Goal: Task Accomplishment & Management: Manage account settings

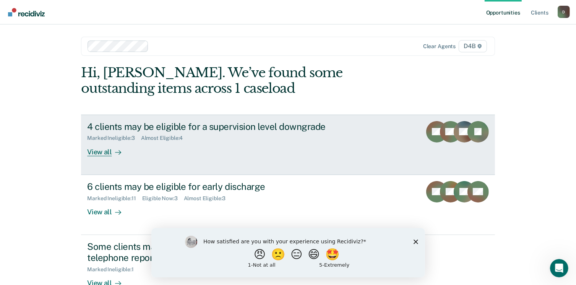
click at [104, 151] on div "View all" at bounding box center [108, 148] width 43 height 15
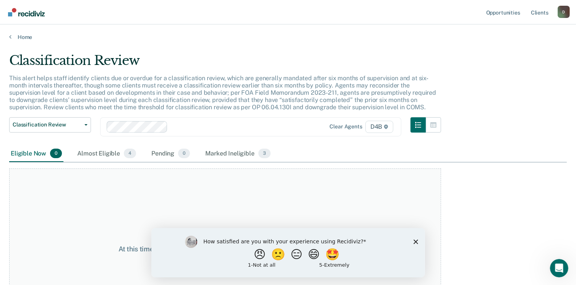
click at [414, 240] on polygon "Close survey" at bounding box center [415, 241] width 5 height 5
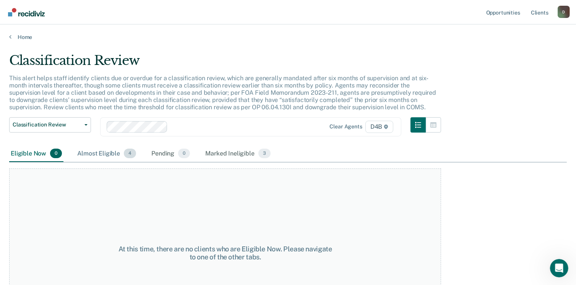
click at [105, 156] on div "Almost Eligible 4" at bounding box center [107, 154] width 62 height 17
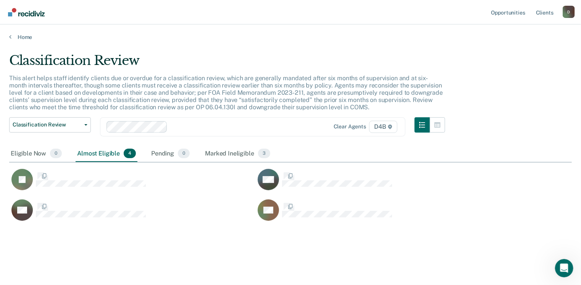
scroll to position [169, 557]
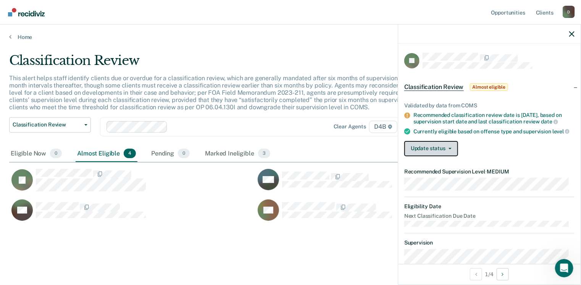
click at [422, 151] on button "Update status" at bounding box center [432, 148] width 54 height 15
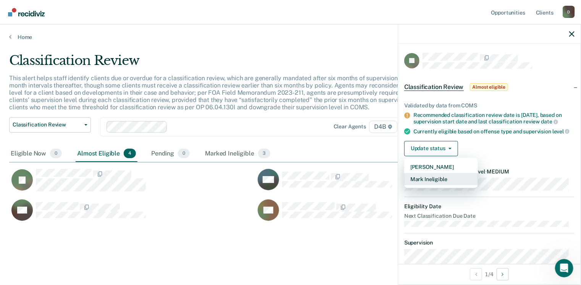
click at [425, 183] on button "Mark Ineligible" at bounding box center [442, 179] width 74 height 12
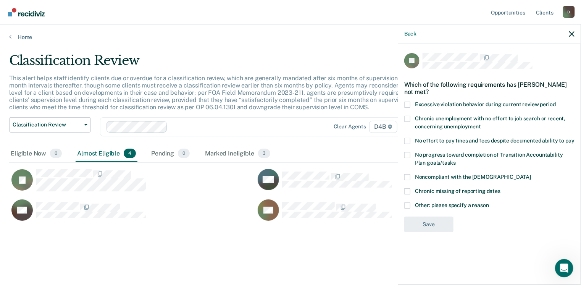
click at [409, 204] on span at bounding box center [408, 205] width 6 height 6
click at [489, 202] on input "Other: please specify a reason" at bounding box center [489, 202] width 0 height 0
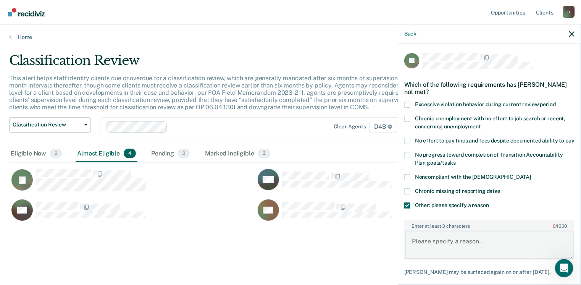
click at [426, 243] on textarea "Enter at least 3 characters 0 / 1600" at bounding box center [489, 245] width 169 height 28
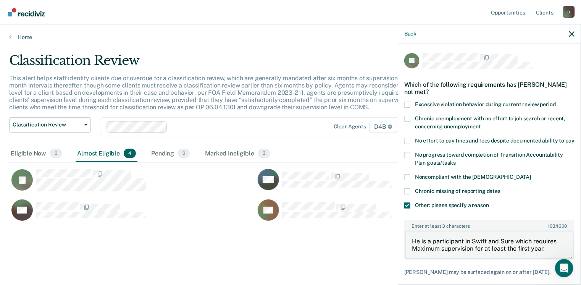
drag, startPoint x: 548, startPoint y: 254, endPoint x: 406, endPoint y: 248, distance: 142.2
click at [376, 249] on body "Looks like you’re using Internet Explorer 11. For faster loading and a better e…" at bounding box center [290, 142] width 581 height 285
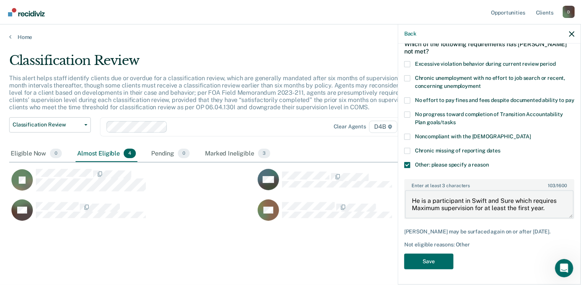
scroll to position [53, 0]
type textarea "He is a participant in Swift and Sure which requires Maximum supervision for at…"
click at [443, 262] on button "Save" at bounding box center [429, 262] width 49 height 16
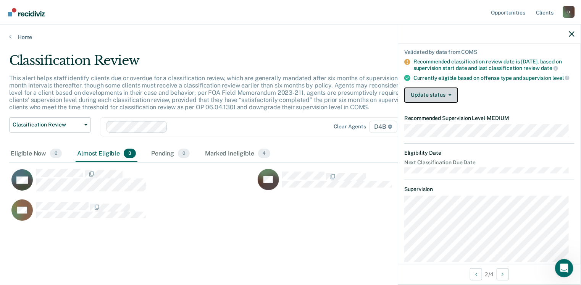
click at [431, 97] on button "Update status" at bounding box center [432, 94] width 54 height 15
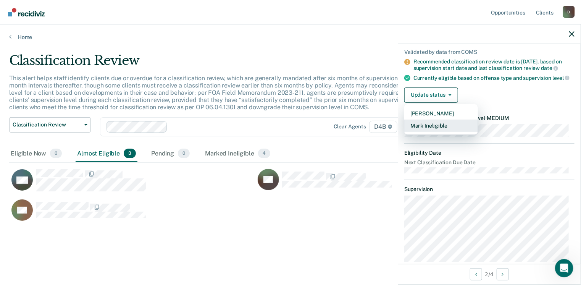
click at [432, 130] on button "Mark Ineligible" at bounding box center [442, 126] width 74 height 12
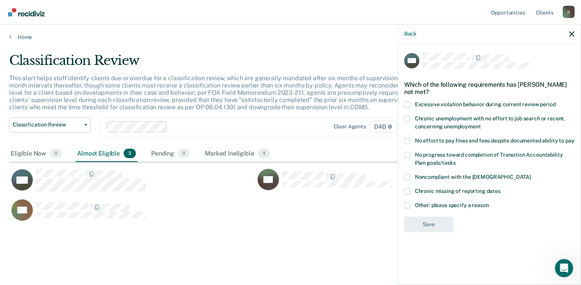
click at [408, 207] on span at bounding box center [408, 205] width 6 height 6
click at [489, 202] on input "Other: please specify a reason" at bounding box center [489, 202] width 0 height 0
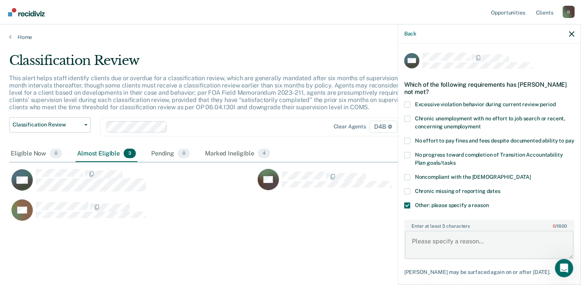
click at [414, 247] on textarea "Enter at least 3 characters 0 / 1600" at bounding box center [489, 245] width 169 height 28
paste textarea "He is a participant in Swift and Sure which requires Maximum supervision for at…"
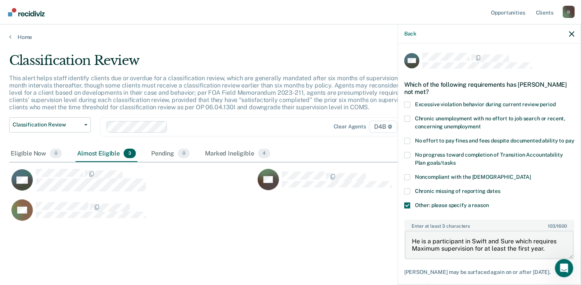
click at [413, 246] on textarea "He is a participant in Swift and Sure which requires Maximum supervision for at…" at bounding box center [489, 245] width 169 height 28
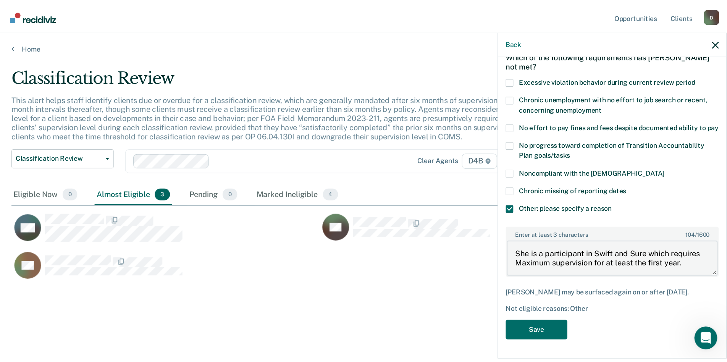
scroll to position [47, 0]
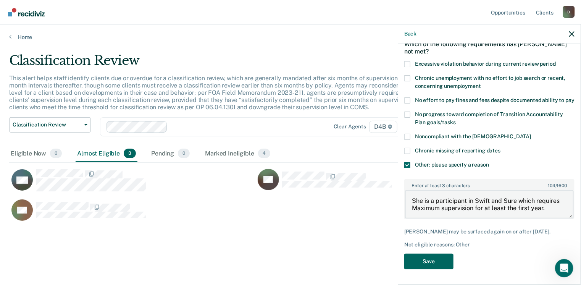
type textarea "She is a participant in Swift and Sure which requires Maximum supervision for a…"
click at [438, 262] on button "Save" at bounding box center [429, 262] width 49 height 16
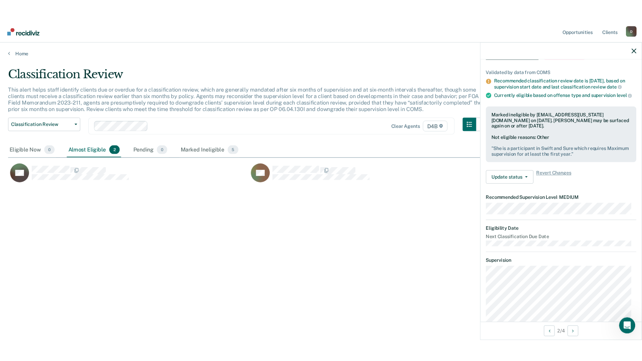
scroll to position [6, 6]
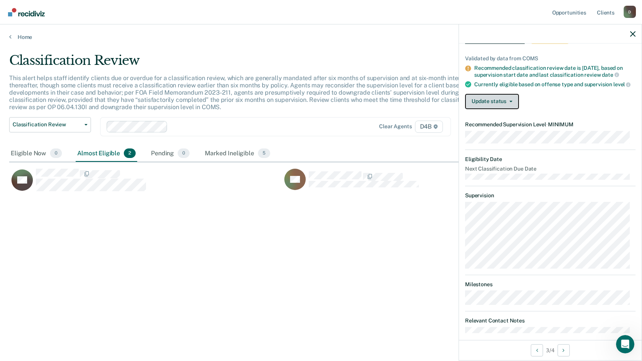
click at [483, 109] on button "Update status" at bounding box center [492, 101] width 54 height 15
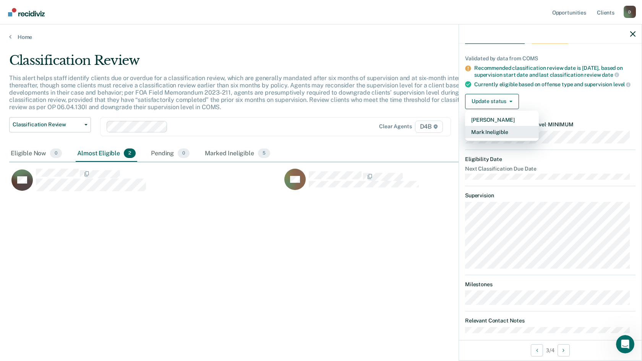
click at [481, 138] on button "Mark Ineligible" at bounding box center [502, 132] width 74 height 12
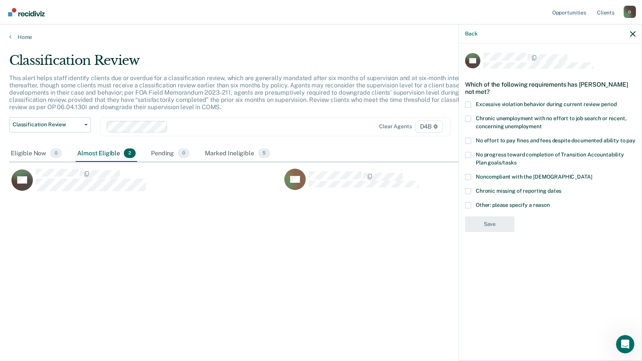
scroll to position [0, 0]
click at [464, 204] on div "JW Which of the following requirements has [PERSON_NAME] not met? Excessive vio…" at bounding box center [550, 202] width 183 height 316
click at [467, 204] on span at bounding box center [468, 205] width 6 height 6
click at [550, 202] on input "Other: please specify a reason" at bounding box center [550, 202] width 0 height 0
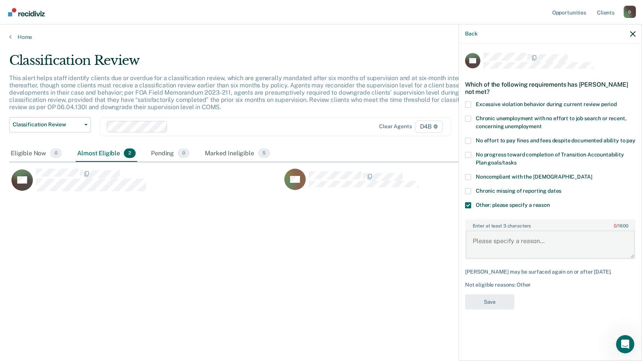
click at [477, 240] on textarea "Enter at least 3 characters 0 / 1600" at bounding box center [550, 245] width 169 height 28
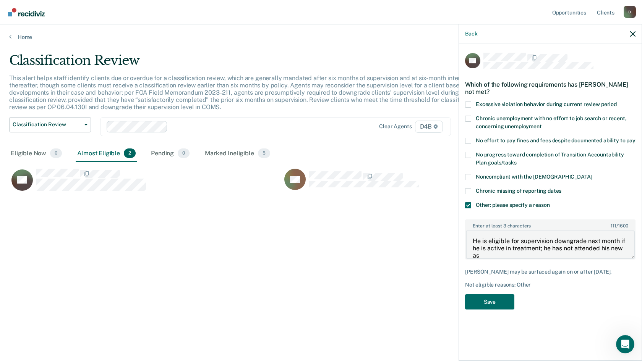
scroll to position [1, 0]
type textarea "He is eligible for supervision downgrade next month if he is active in treatmen…"
click at [479, 285] on button "Save" at bounding box center [489, 303] width 49 height 16
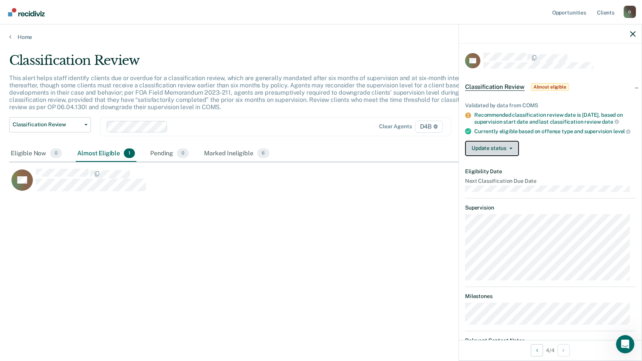
click at [494, 154] on button "Update status" at bounding box center [492, 148] width 54 height 15
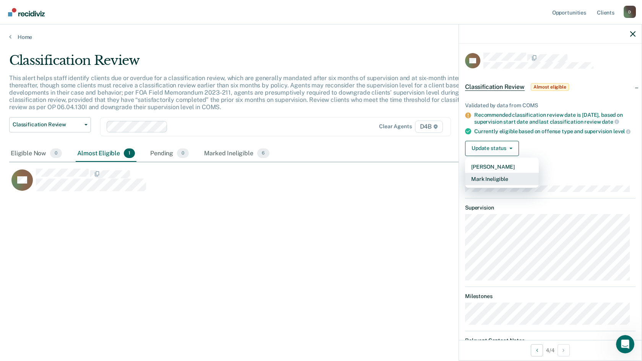
click at [492, 185] on button "Mark Ineligible" at bounding box center [502, 179] width 74 height 12
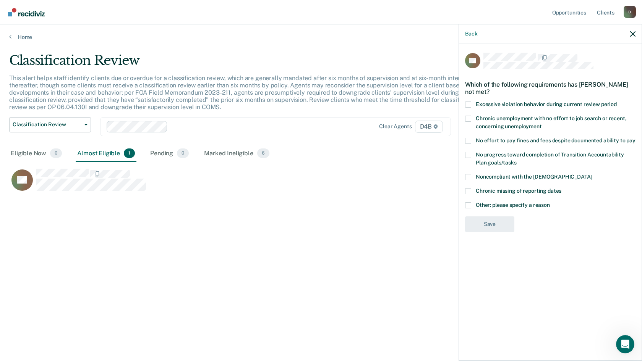
click at [467, 207] on span at bounding box center [468, 205] width 6 height 6
click at [550, 202] on input "Other: please specify a reason" at bounding box center [550, 202] width 0 height 0
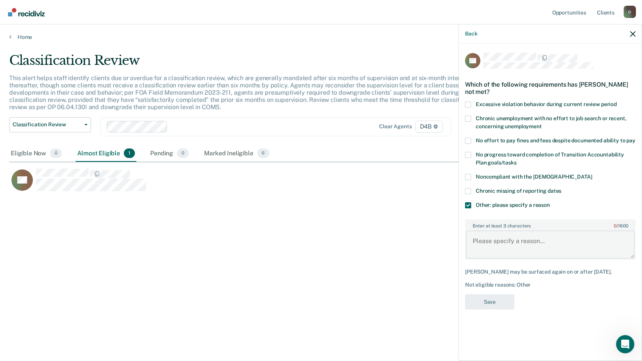
click at [484, 240] on textarea "Enter at least 3 characters 0 / 1600" at bounding box center [550, 245] width 169 height 28
type textarea "He is eligible for review next month per COMS schedules."
click at [505, 285] on button "Save" at bounding box center [489, 303] width 49 height 16
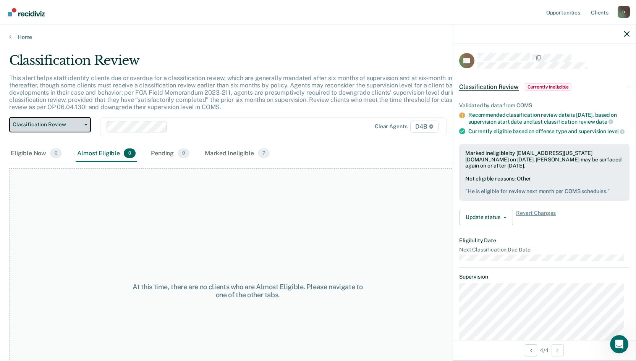
click at [86, 128] on button "Classification Review" at bounding box center [50, 124] width 82 height 15
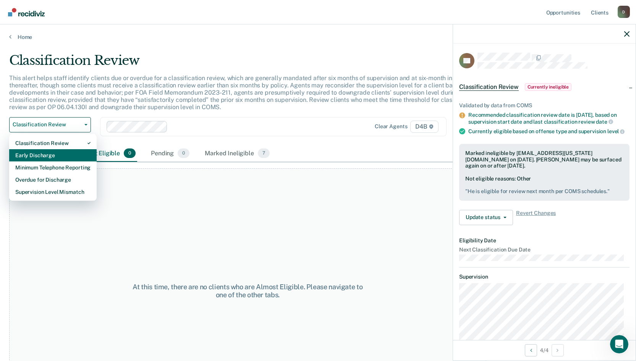
click at [65, 155] on div "Early Discharge" at bounding box center [52, 155] width 75 height 12
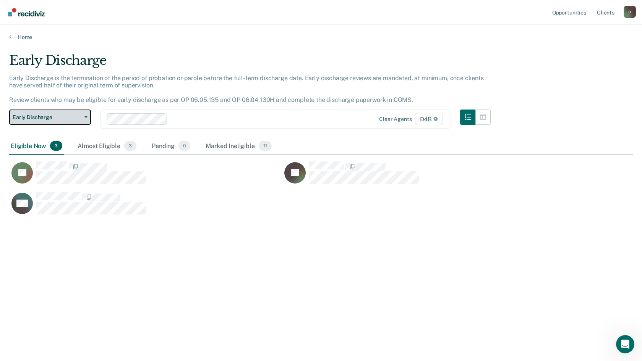
scroll to position [246, 618]
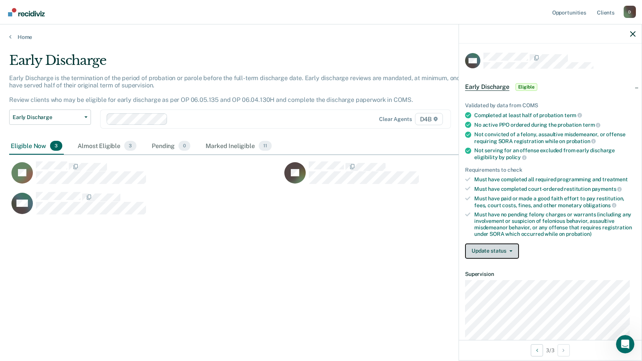
click at [491, 249] on button "Update status" at bounding box center [492, 251] width 54 height 15
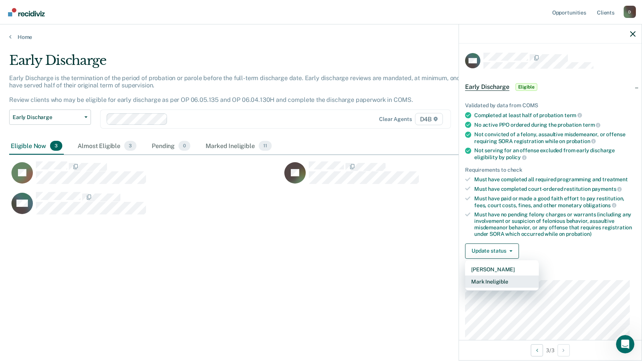
click at [491, 280] on button "Mark Ineligible" at bounding box center [502, 282] width 74 height 12
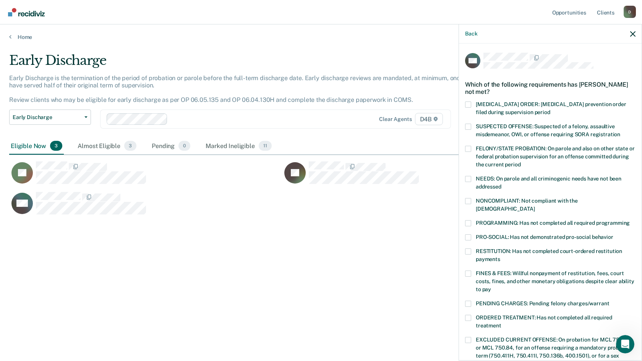
click at [466, 220] on span at bounding box center [468, 223] width 6 height 6
click at [581, 220] on input "PROGRAMMING: Has not completed all required programming" at bounding box center [630, 220] width 0 height 0
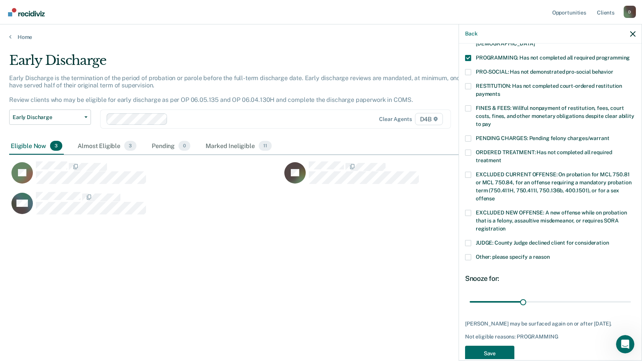
scroll to position [173, 0]
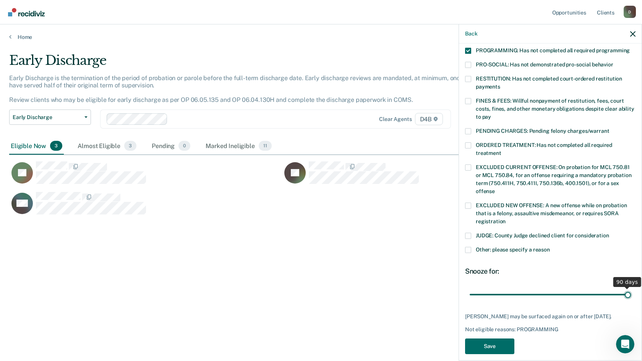
drag, startPoint x: 522, startPoint y: 287, endPoint x: 638, endPoint y: 291, distance: 115.4
type input "90"
click at [581, 285] on input "range" at bounding box center [550, 294] width 161 height 13
click at [470, 247] on span at bounding box center [468, 250] width 6 height 6
click at [550, 247] on input "Other: please specify a reason" at bounding box center [550, 247] width 0 height 0
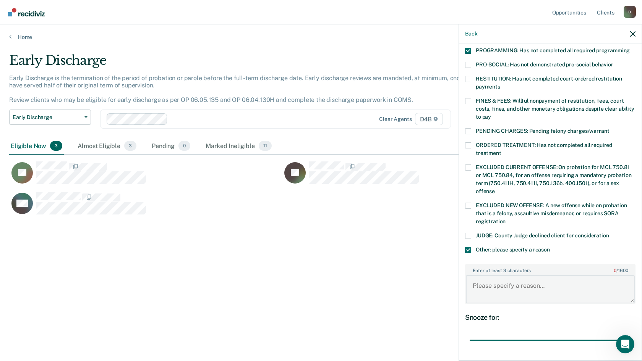
click at [483, 276] on textarea "Enter at least 3 characters 0 / 1600" at bounding box center [550, 289] width 169 height 28
drag, startPoint x: 558, startPoint y: 284, endPoint x: 459, endPoint y: 275, distance: 99.7
click at [459, 275] on div "AM Which of the following requirements has [PERSON_NAME] not met? [MEDICAL_DATA…" at bounding box center [550, 202] width 183 height 316
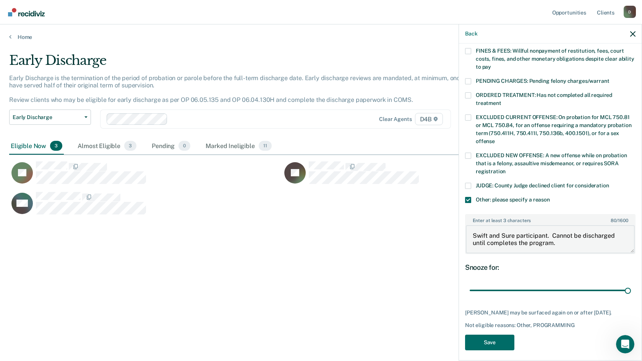
scroll to position [225, 0]
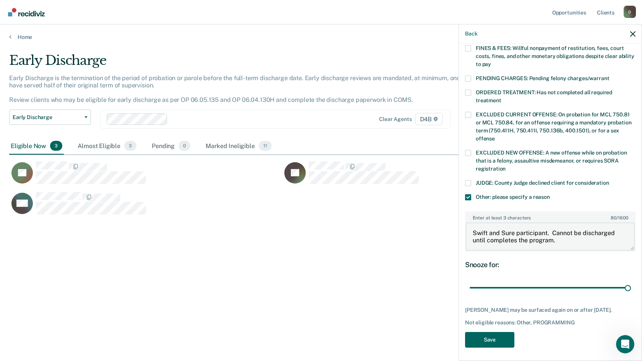
type textarea "Swift and Sure participant. Cannot be discharged until completes the program."
click at [492, 285] on button "Save" at bounding box center [489, 340] width 49 height 16
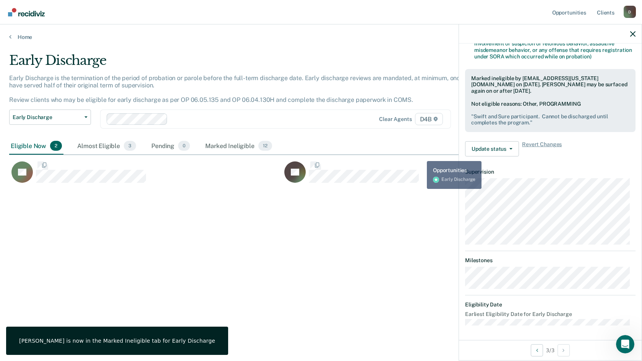
scroll to position [94, 0]
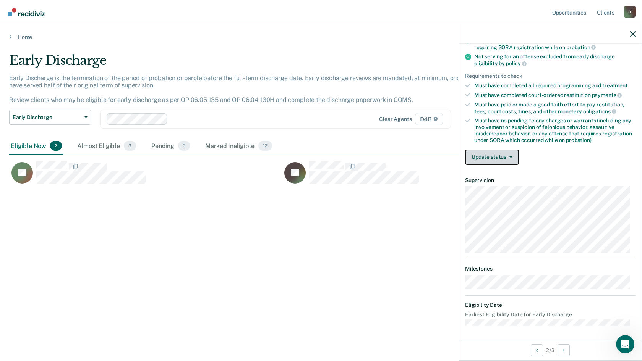
click at [483, 157] on button "Update status" at bounding box center [492, 157] width 54 height 15
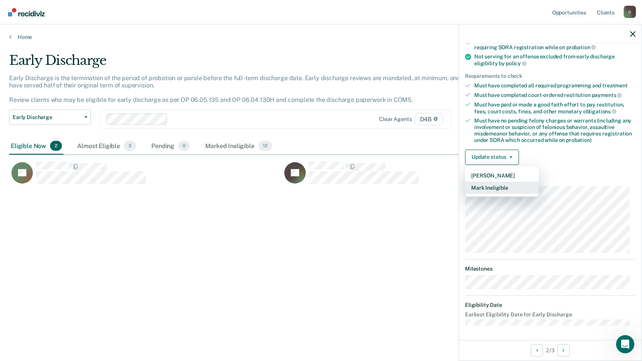
click at [485, 187] on button "Mark Ineligible" at bounding box center [502, 188] width 74 height 12
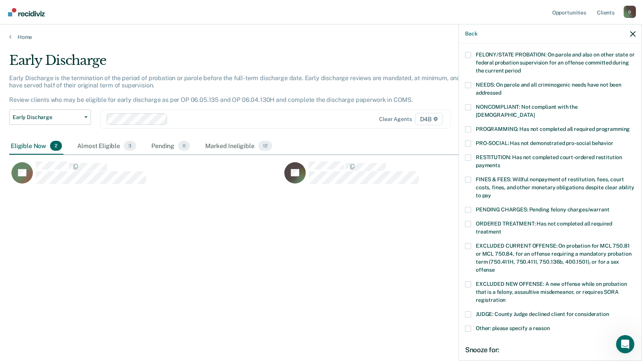
click at [470, 126] on span at bounding box center [468, 129] width 6 height 6
click at [581, 126] on input "PROGRAMMING: Has not completed all required programming" at bounding box center [630, 126] width 0 height 0
click at [470, 285] on span at bounding box center [468, 329] width 6 height 6
click at [550, 285] on input "Other: please specify a reason" at bounding box center [550, 326] width 0 height 0
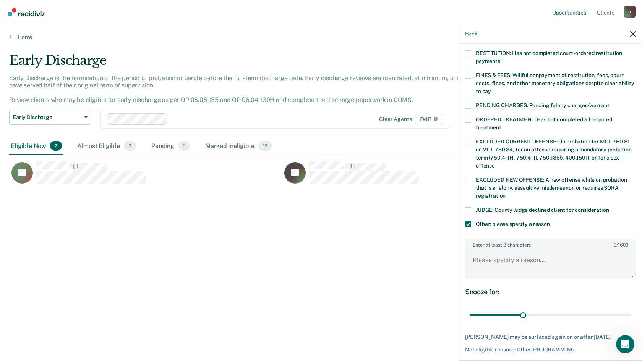
scroll to position [209, 0]
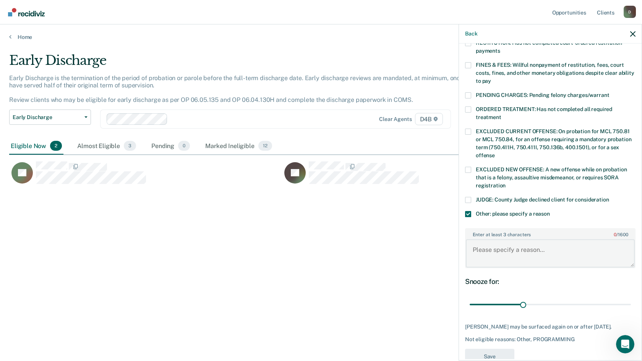
click at [481, 243] on textarea "Enter at least 3 characters 0 / 1600" at bounding box center [550, 254] width 169 height 28
paste textarea "Swift and Sure participant. Cannot be discharged until completes the program."
type textarea "Swift and Sure participant. Cannot be discharged until completes the program."
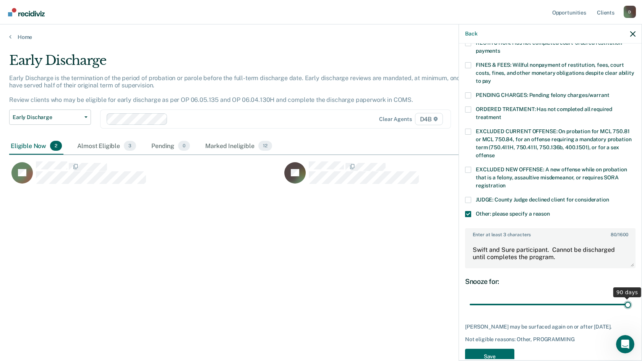
drag, startPoint x: 519, startPoint y: 296, endPoint x: 640, endPoint y: 299, distance: 120.8
type input "90"
click at [581, 285] on input "range" at bounding box center [550, 304] width 161 height 13
click at [500, 285] on button "Save" at bounding box center [489, 357] width 49 height 16
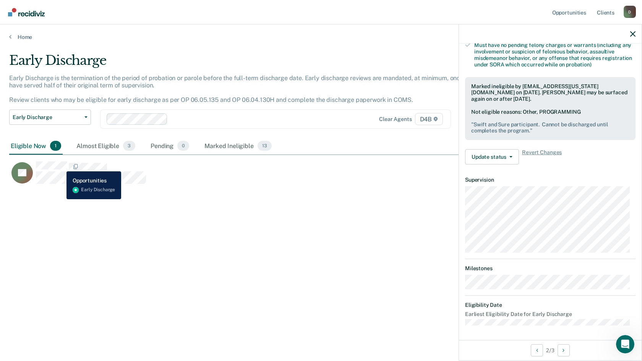
scroll to position [94, 0]
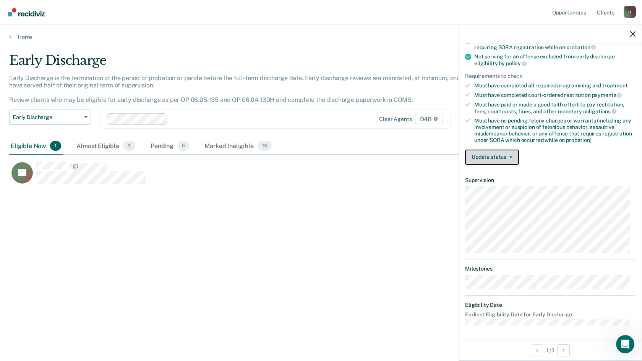
click at [492, 154] on button "Update status" at bounding box center [492, 157] width 54 height 15
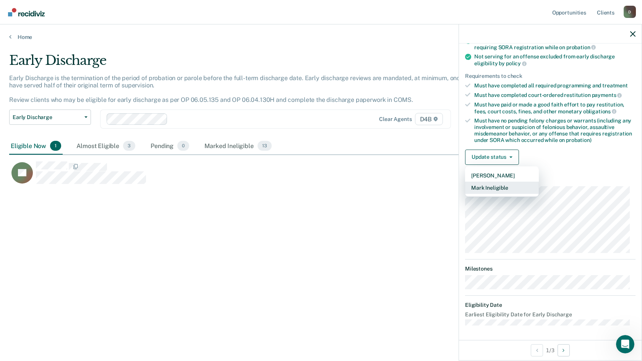
click at [481, 186] on button "Mark Ineligible" at bounding box center [502, 188] width 74 height 12
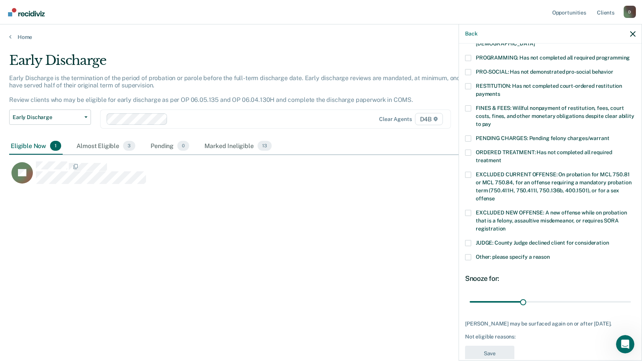
scroll to position [173, 0]
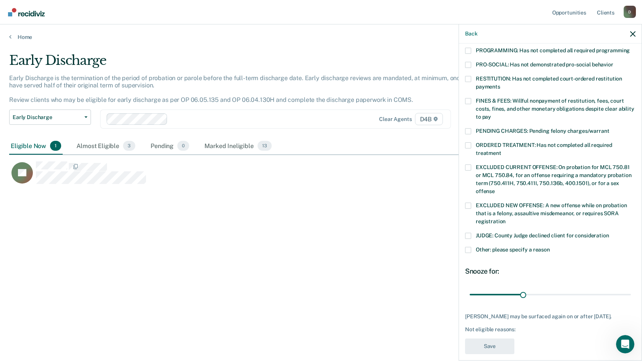
click at [467, 247] on span at bounding box center [468, 250] width 6 height 6
click at [550, 247] on input "Other: please specify a reason" at bounding box center [550, 247] width 0 height 0
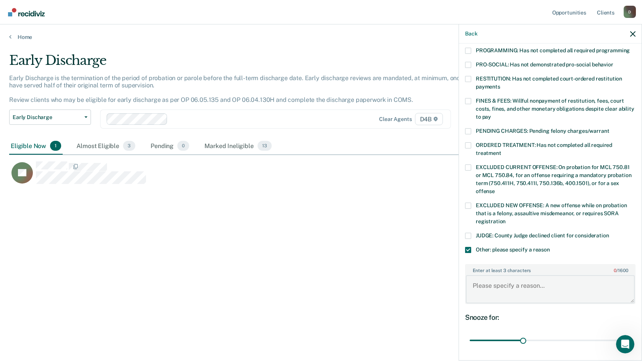
click at [480, 277] on textarea "Enter at least 3 characters 0 / 1600" at bounding box center [550, 289] width 169 height 28
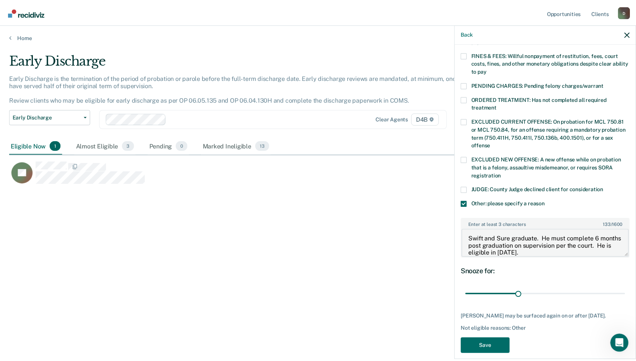
scroll to position [219, 0]
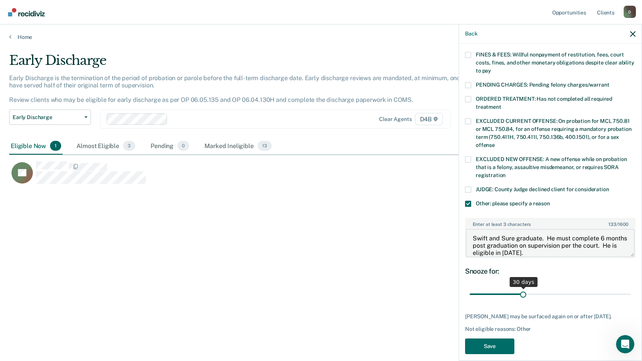
type textarea "Swift and Sure graduate. He must complete 6 months post graduation on supervisi…"
drag, startPoint x: 519, startPoint y: 286, endPoint x: 638, endPoint y: 292, distance: 119.0
type input "90"
click at [581, 285] on input "range" at bounding box center [550, 294] width 161 height 13
click at [495, 285] on button "Save" at bounding box center [489, 347] width 49 height 16
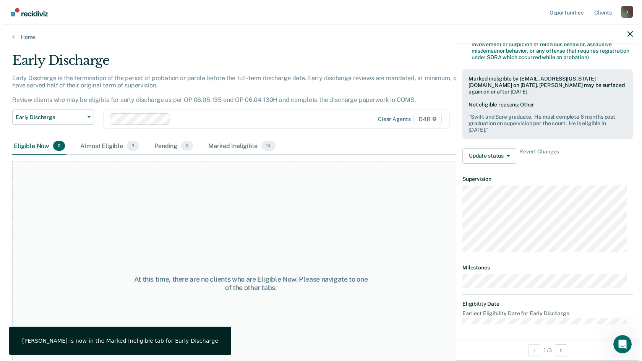
scroll to position [176, 0]
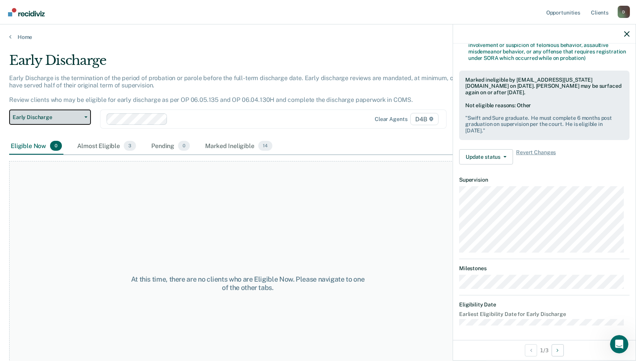
click at [85, 117] on icon "button" at bounding box center [85, 118] width 3 height 2
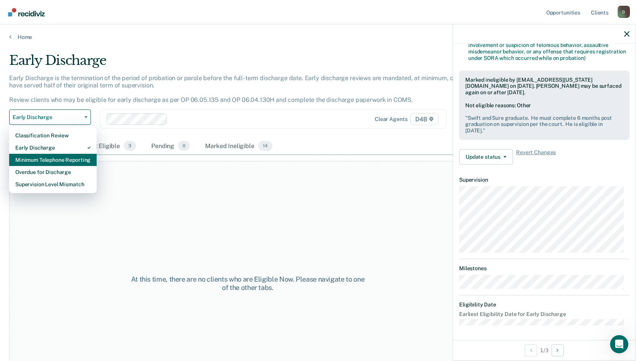
click at [77, 158] on div "Minimum Telephone Reporting" at bounding box center [52, 160] width 75 height 12
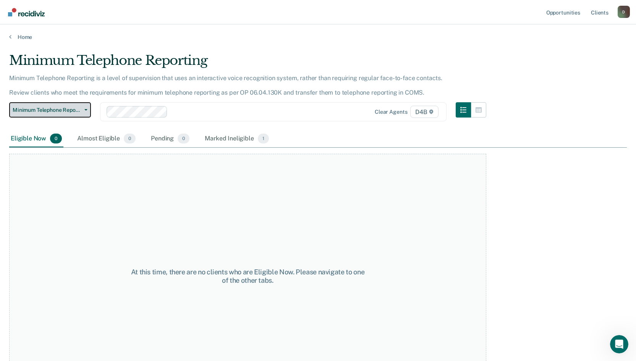
click at [84, 112] on button "Minimum Telephone Reporting" at bounding box center [50, 109] width 82 height 15
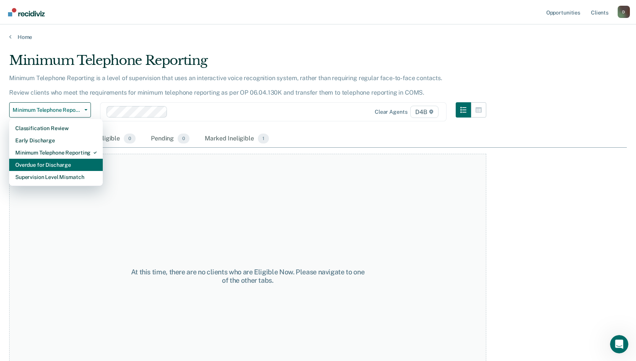
click at [72, 165] on div "Overdue for Discharge" at bounding box center [55, 165] width 81 height 12
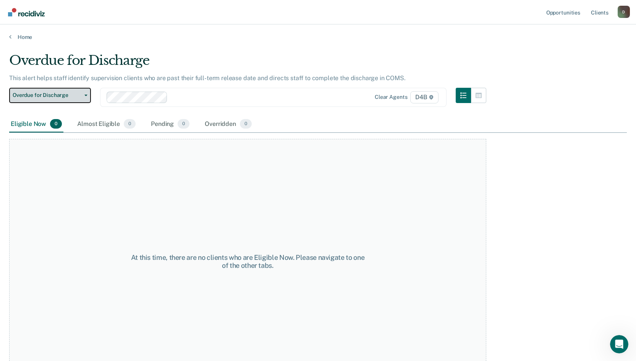
click at [85, 97] on button "Overdue for Discharge" at bounding box center [50, 95] width 82 height 15
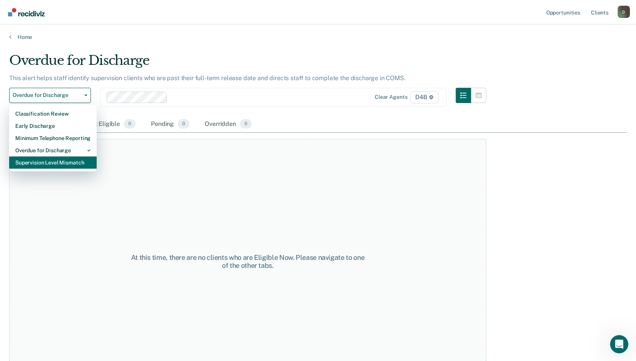
click at [70, 164] on div "Supervision Level Mismatch" at bounding box center [52, 163] width 75 height 12
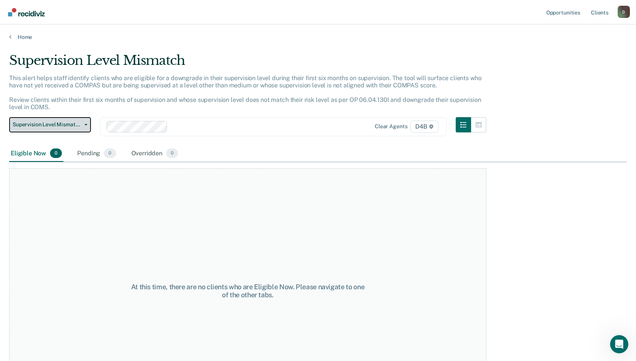
click at [78, 124] on span "Supervision Level Mismatch" at bounding box center [47, 124] width 69 height 6
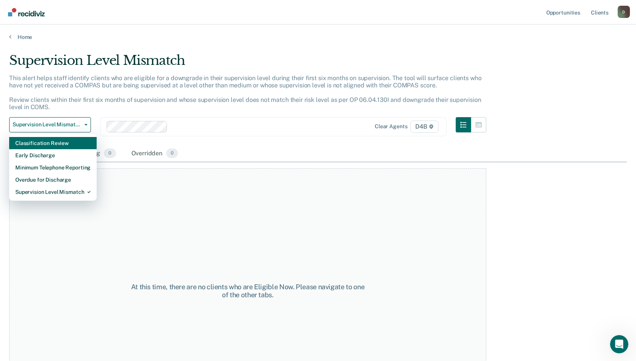
click at [72, 146] on div "Classification Review" at bounding box center [52, 143] width 75 height 12
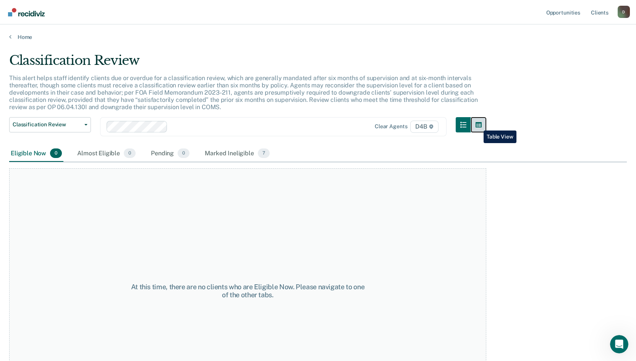
click at [478, 125] on button "button" at bounding box center [478, 124] width 15 height 15
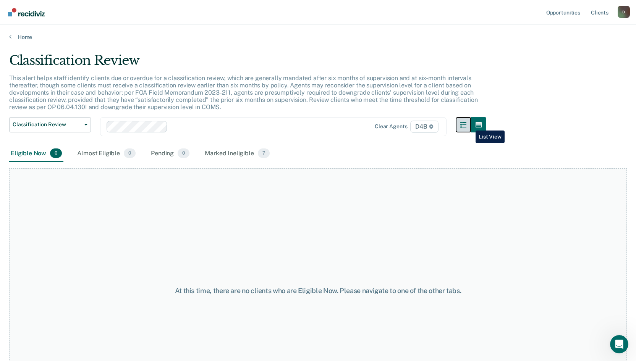
click at [466, 125] on icon "button" at bounding box center [463, 125] width 6 height 6
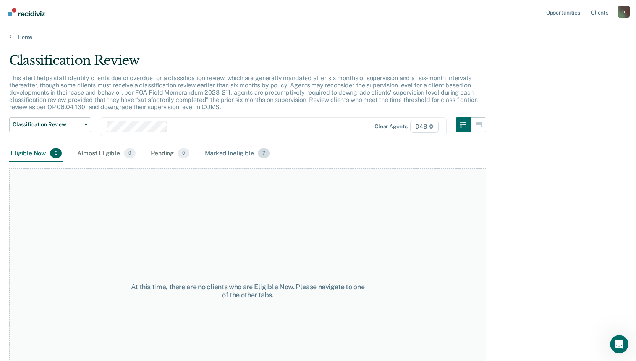
click at [262, 153] on span "7" at bounding box center [264, 154] width 12 height 10
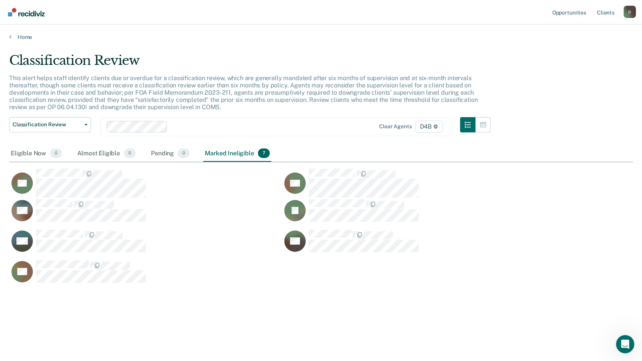
scroll to position [246, 618]
click at [485, 125] on icon "button" at bounding box center [483, 124] width 6 height 5
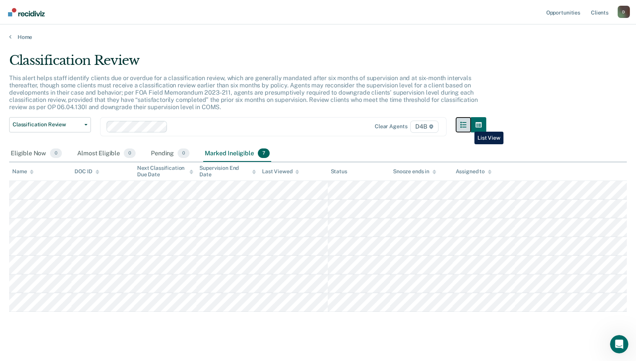
click at [466, 126] on icon "button" at bounding box center [463, 125] width 6 height 6
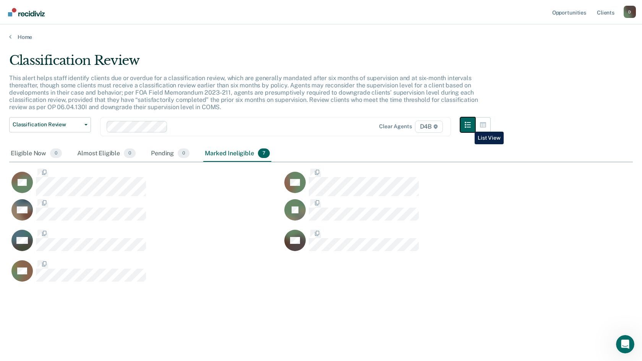
scroll to position [6, 6]
